Goal: Task Accomplishment & Management: Manage account settings

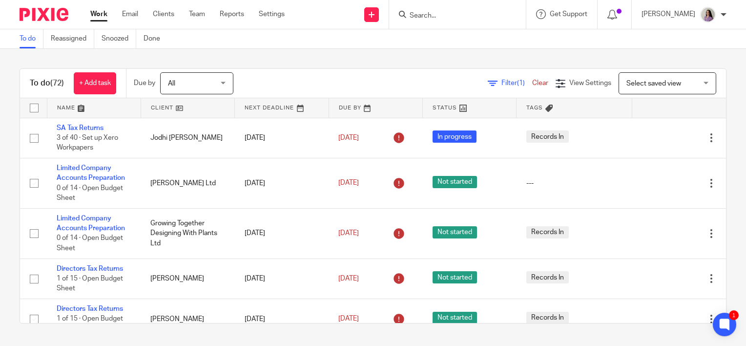
click at [478, 13] on input "Search" at bounding box center [453, 16] width 88 height 9
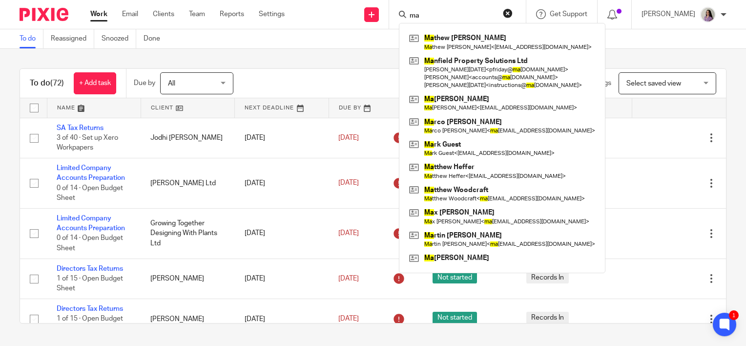
type input "m"
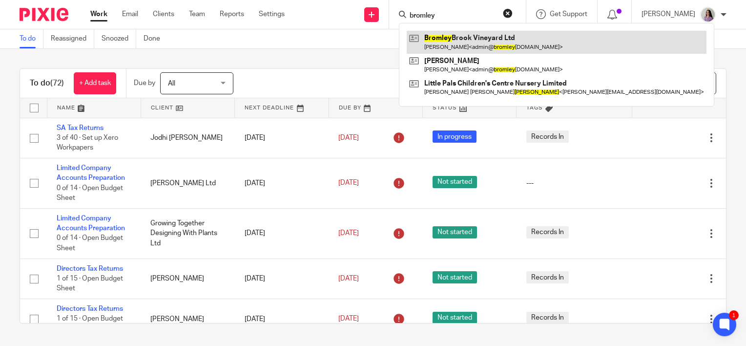
type input "bromley"
click at [498, 34] on link at bounding box center [557, 42] width 300 height 22
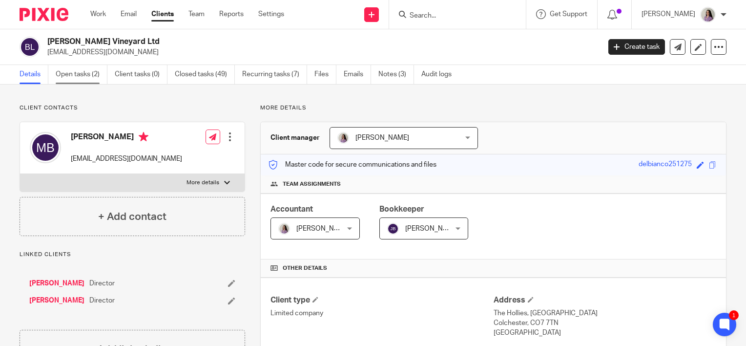
click at [79, 81] on link "Open tasks (2)" at bounding box center [82, 74] width 52 height 19
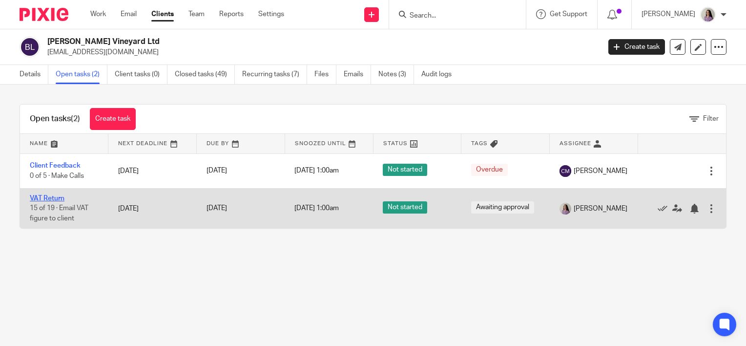
click at [59, 197] on link "VAT Return" at bounding box center [47, 198] width 35 height 7
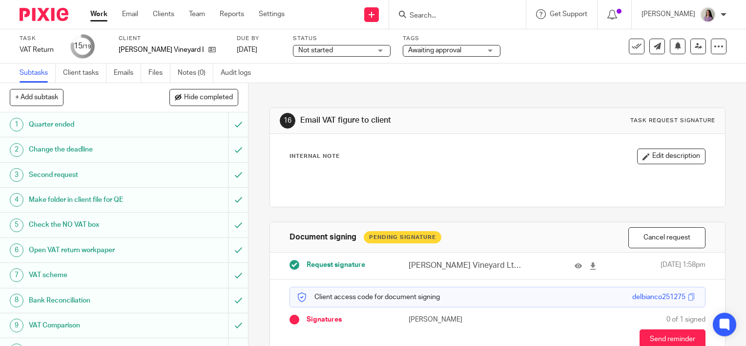
scroll to position [55, 0]
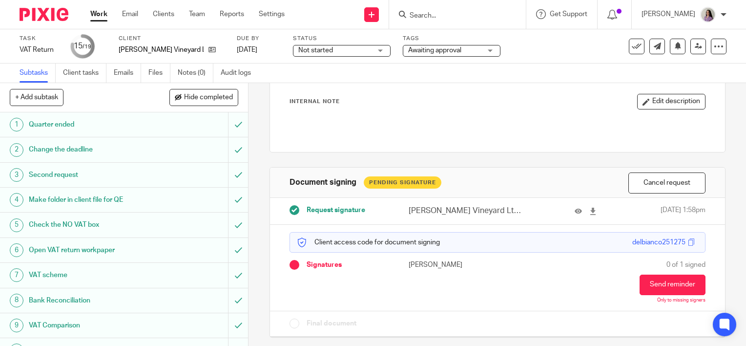
click at [650, 195] on div "Document signing Pending Signature Cancel request" at bounding box center [497, 182] width 455 height 30
click at [650, 187] on button "Cancel request" at bounding box center [666, 182] width 77 height 21
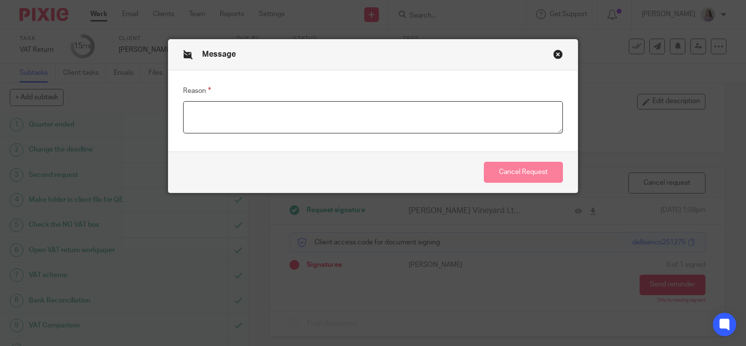
click at [406, 120] on textarea "Reason" at bounding box center [373, 117] width 380 height 32
type textarea "Amending transaction narrative"
click at [518, 170] on button "Cancel Request" at bounding box center [523, 172] width 79 height 21
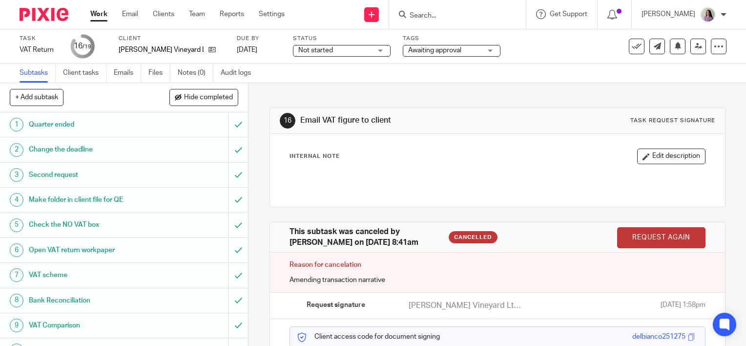
click at [631, 234] on link "Request again" at bounding box center [661, 237] width 88 height 21
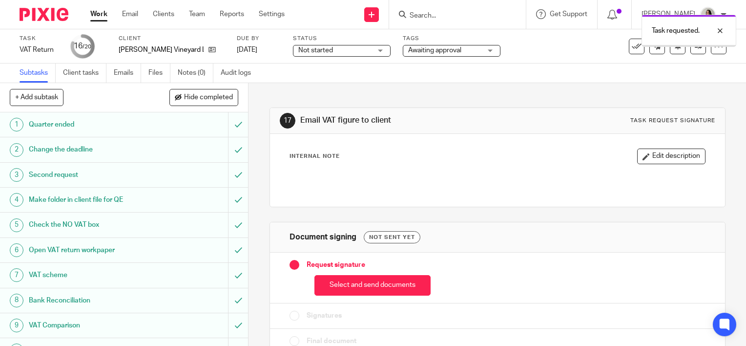
scroll to position [17, 0]
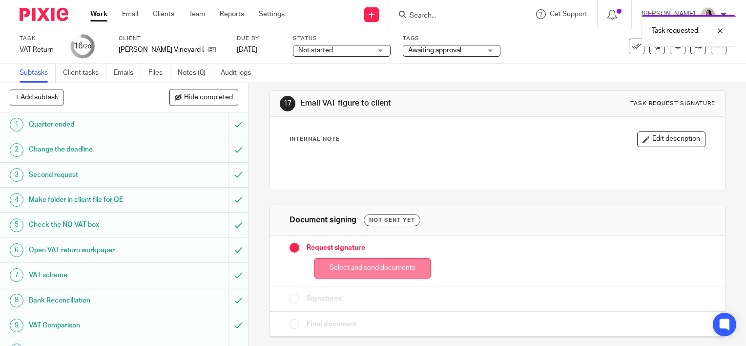
click at [389, 263] on button "Select and send documents" at bounding box center [372, 268] width 116 height 21
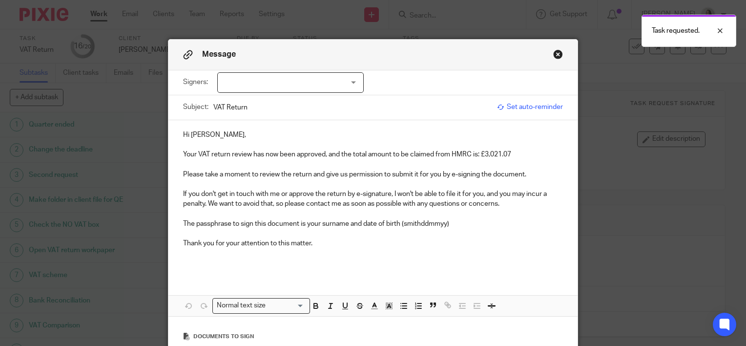
scroll to position [160, 0]
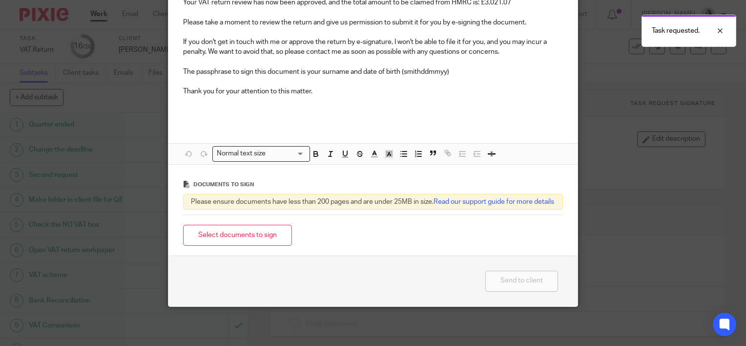
click at [260, 247] on div "Select documents to sign" at bounding box center [373, 235] width 380 height 31
drag, startPoint x: 266, startPoint y: 236, endPoint x: 270, endPoint y: 240, distance: 6.2
click at [266, 236] on button "Select documents to sign" at bounding box center [237, 235] width 109 height 21
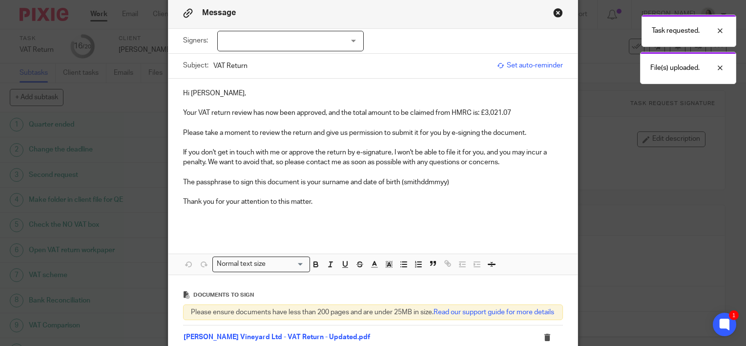
scroll to position [0, 0]
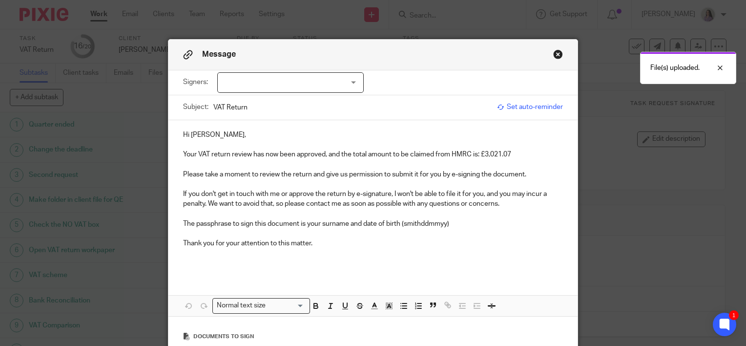
click at [299, 90] on div at bounding box center [290, 82] width 146 height 21
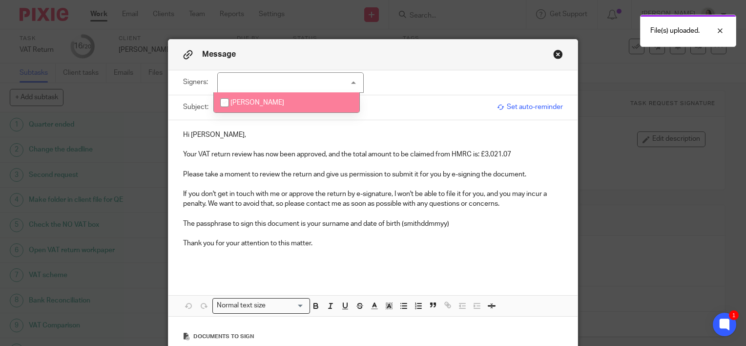
click at [291, 107] on li "Margherita Bianco" at bounding box center [286, 102] width 145 height 20
checkbox input "true"
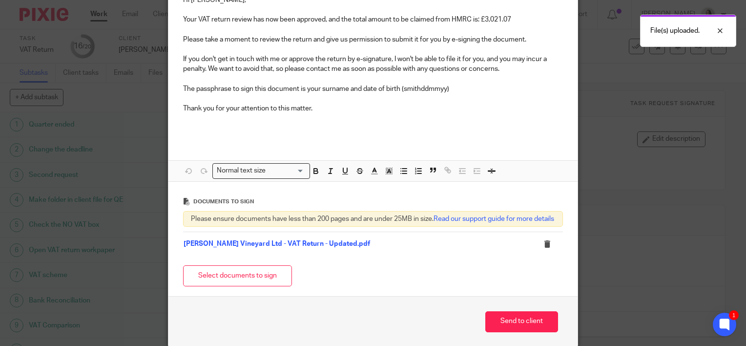
scroll to position [184, 0]
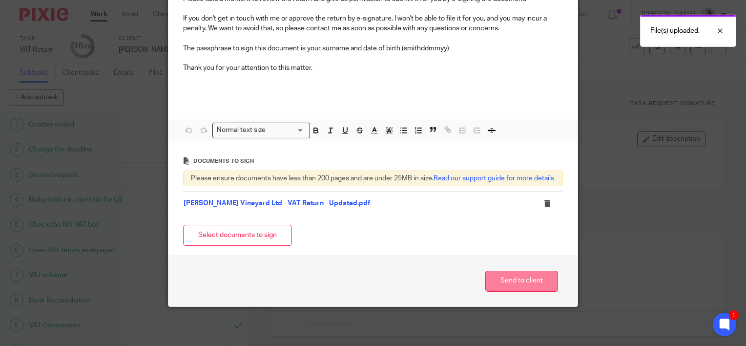
click at [517, 281] on button "Send to client" at bounding box center [521, 280] width 73 height 21
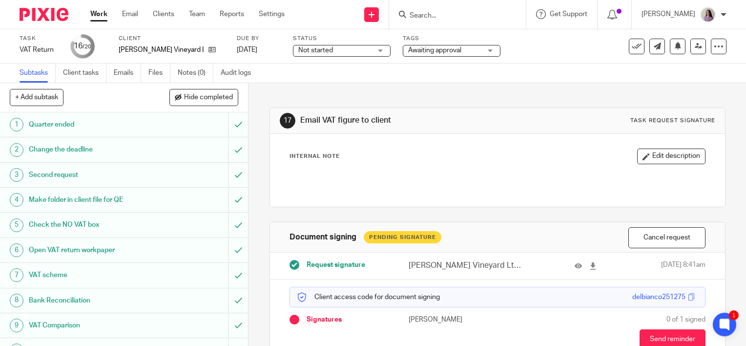
click at [102, 11] on link "Work" at bounding box center [98, 14] width 17 height 10
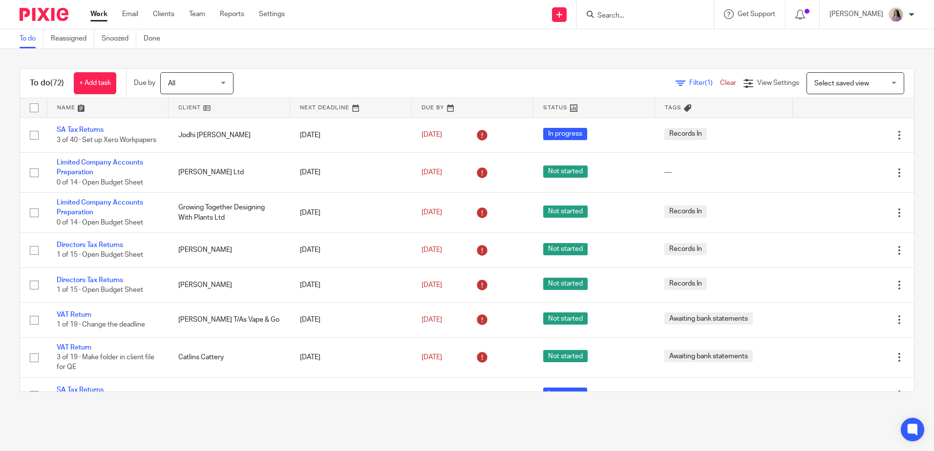
click at [654, 14] on input "Search" at bounding box center [640, 16] width 88 height 9
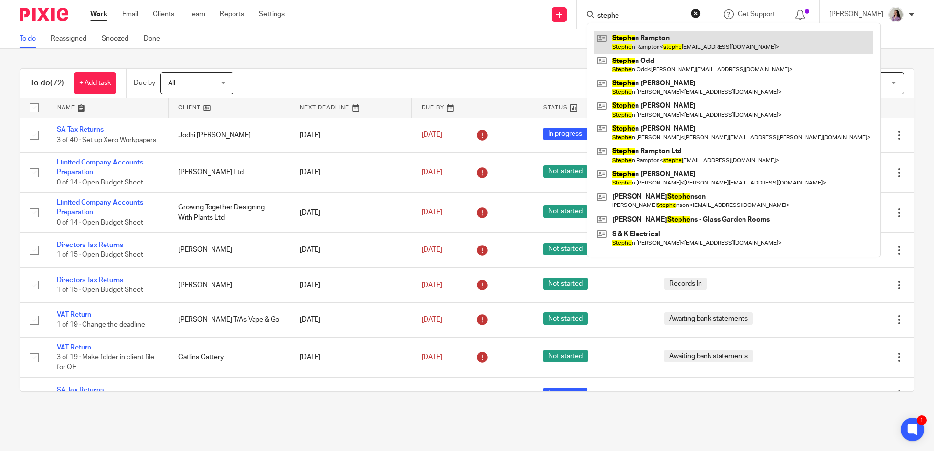
type input "stephe"
click at [678, 39] on link at bounding box center [733, 42] width 278 height 22
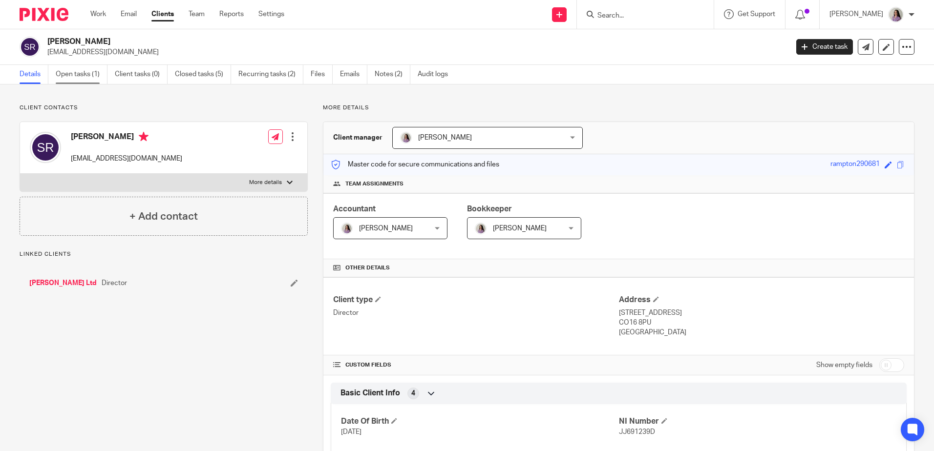
click at [71, 67] on link "Open tasks (1)" at bounding box center [82, 74] width 52 height 19
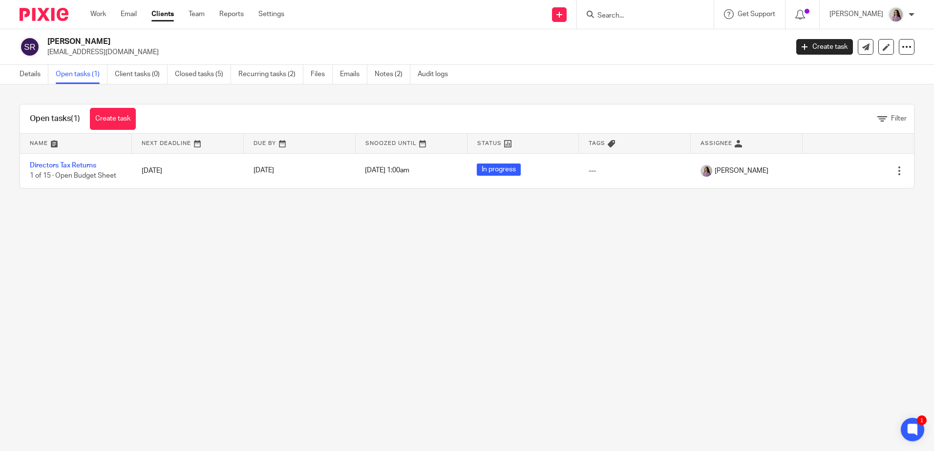
click at [672, 10] on form at bounding box center [648, 14] width 104 height 12
click at [661, 19] on input "Search" at bounding box center [640, 16] width 88 height 9
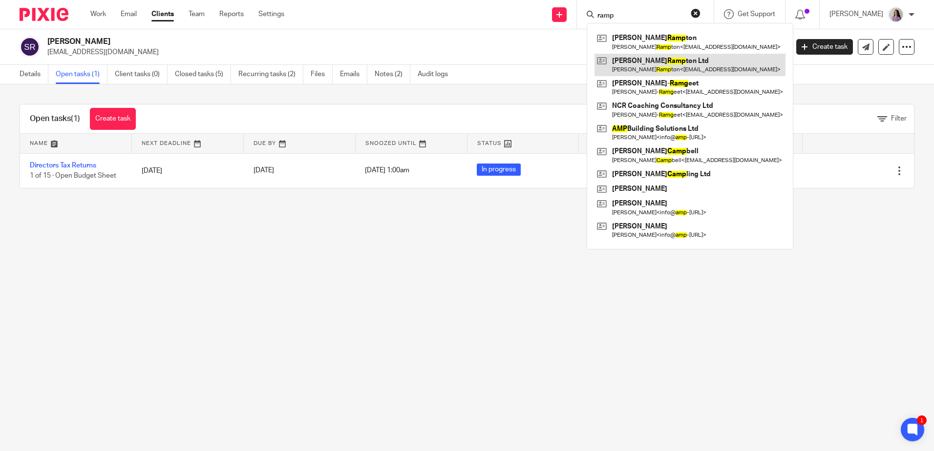
type input "ramp"
click at [653, 63] on link at bounding box center [689, 65] width 191 height 22
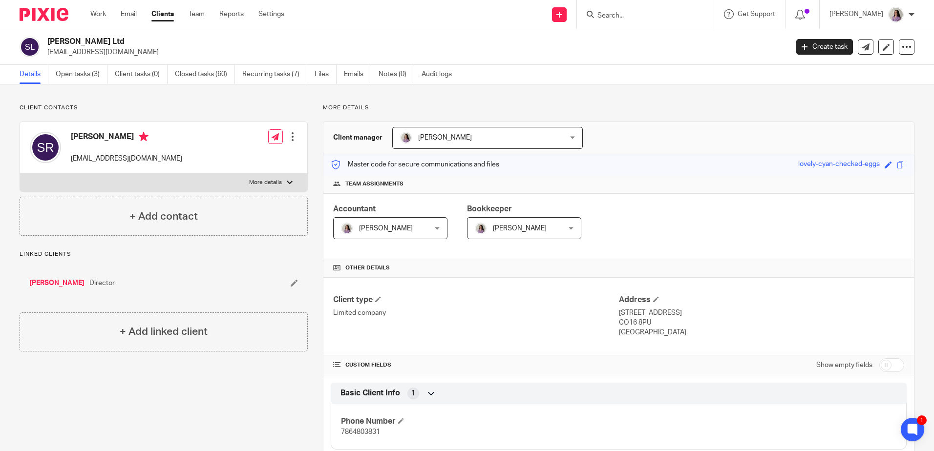
click at [55, 69] on ul "Details Open tasks (3) Client tasks (0) Closed tasks (60) Recurring tasks (7) F…" at bounding box center [243, 74] width 447 height 19
click at [66, 80] on link "Open tasks (3)" at bounding box center [82, 74] width 52 height 19
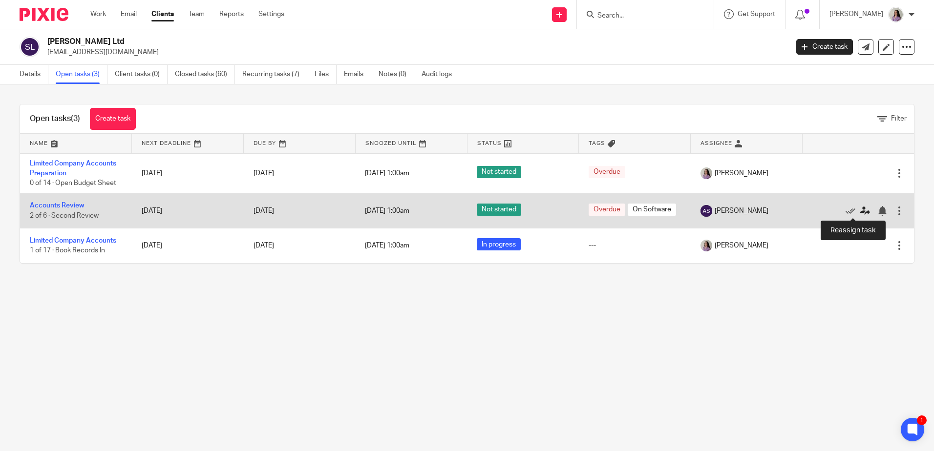
click at [860, 211] on icon at bounding box center [865, 211] width 10 height 10
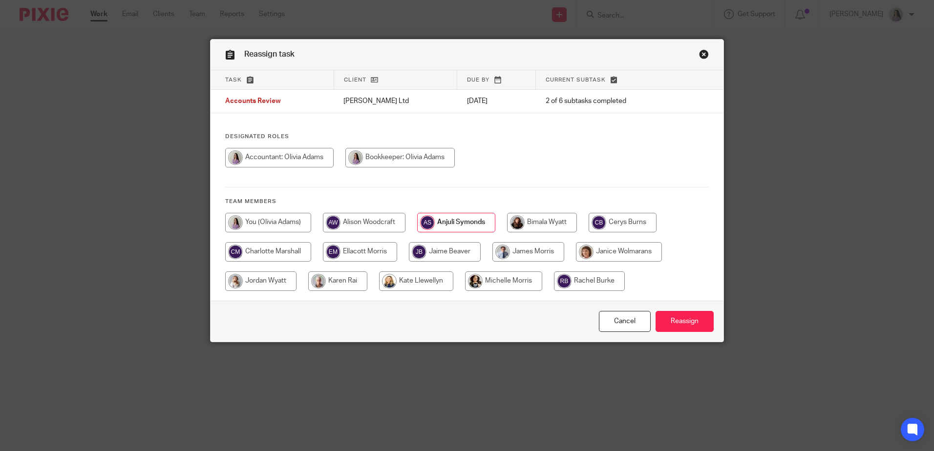
click at [639, 225] on input "radio" at bounding box center [622, 223] width 68 height 20
radio input "true"
click at [695, 332] on input "Reassign" at bounding box center [684, 321] width 58 height 21
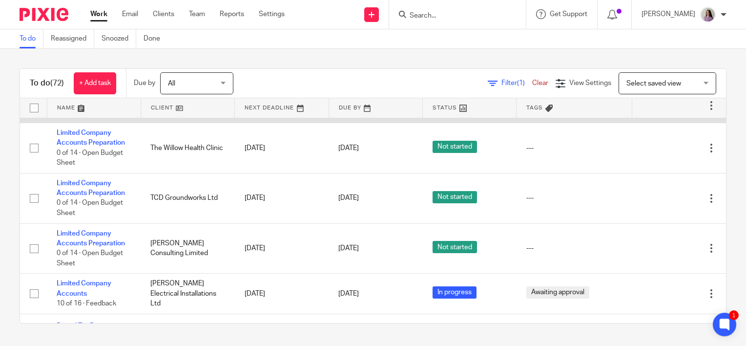
scroll to position [537, 0]
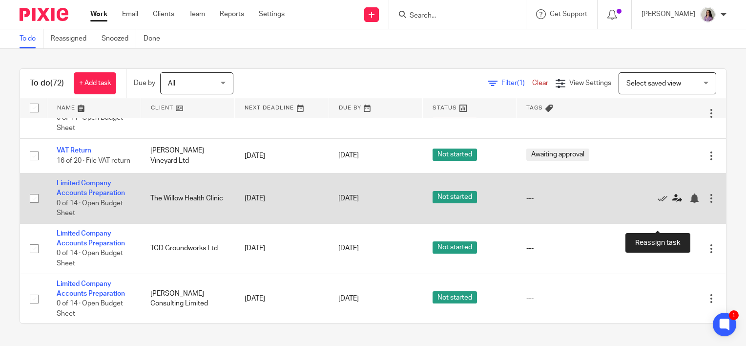
click at [672, 203] on icon at bounding box center [677, 198] width 10 height 10
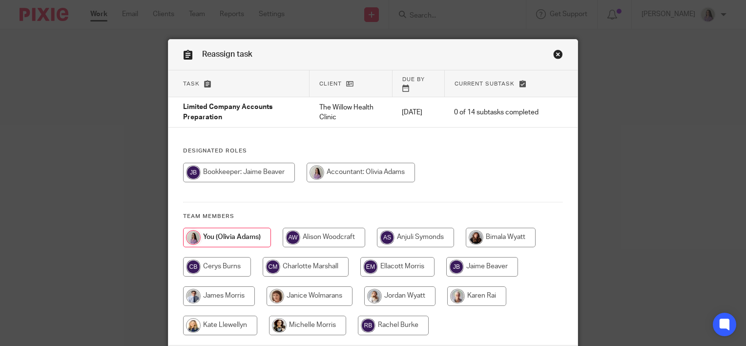
click at [271, 163] on input "radio" at bounding box center [239, 173] width 112 height 20
radio input "true"
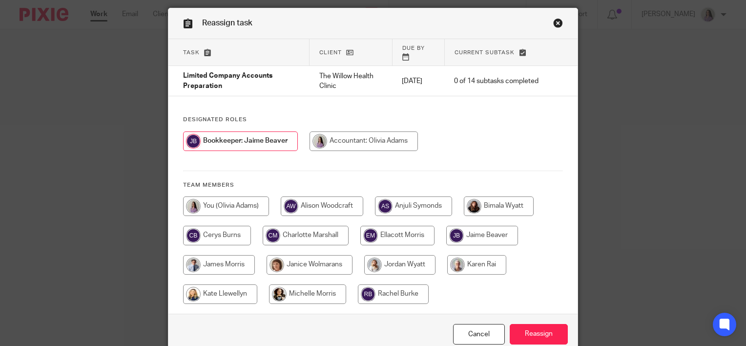
scroll to position [71, 0]
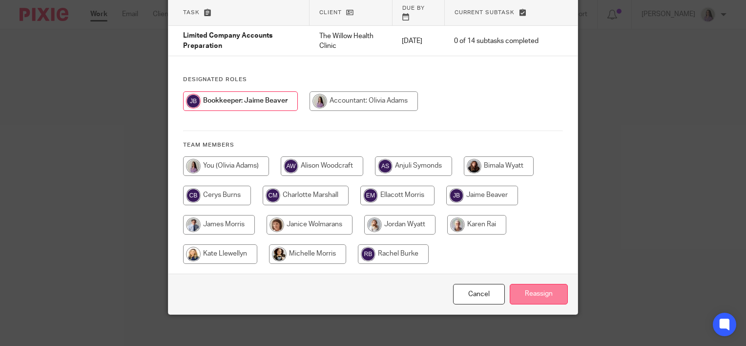
click at [535, 284] on input "Reassign" at bounding box center [539, 294] width 58 height 21
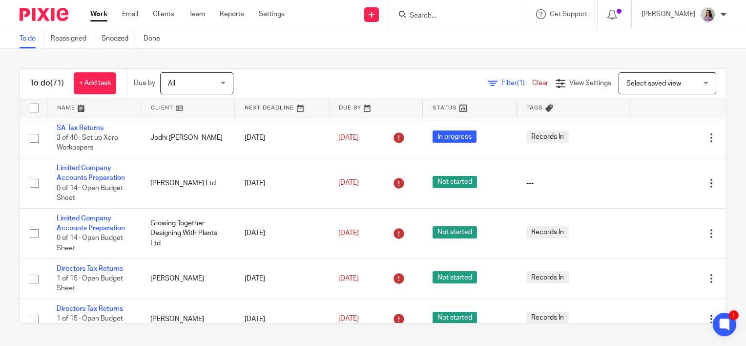
click at [485, 10] on form at bounding box center [461, 14] width 104 height 12
click at [485, 16] on input "Search" at bounding box center [453, 16] width 88 height 9
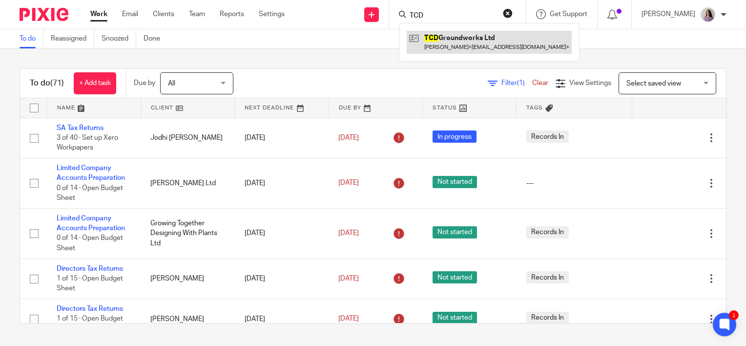
type input "TCD"
click at [447, 35] on link at bounding box center [489, 42] width 165 height 22
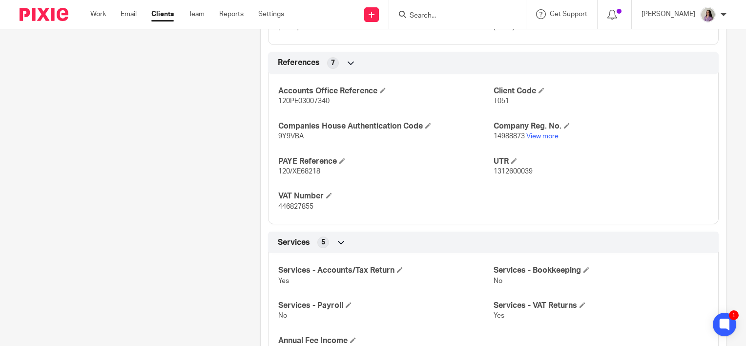
scroll to position [586, 0]
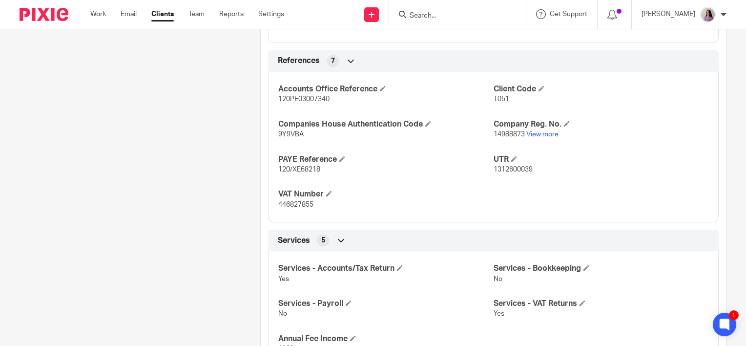
click at [508, 132] on span "14988873" at bounding box center [509, 134] width 31 height 7
copy p "14988873"
